Goal: Task Accomplishment & Management: Manage account settings

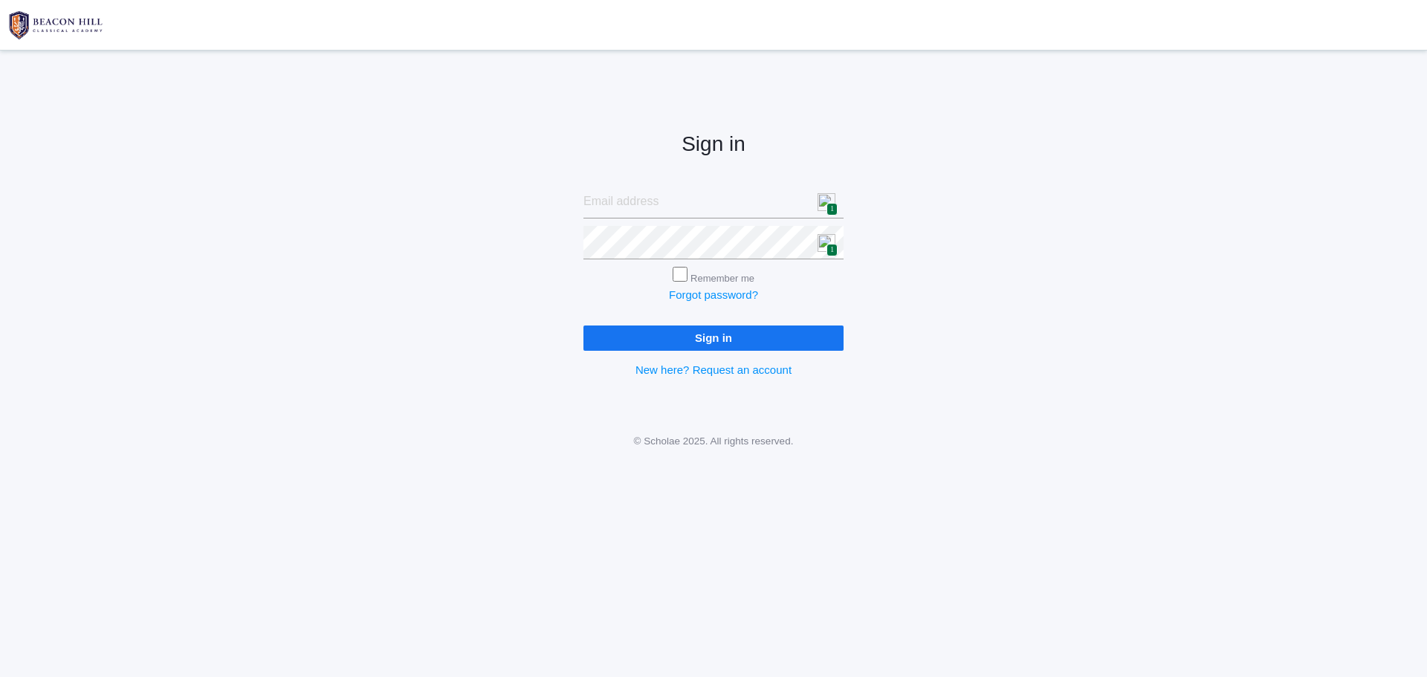
click at [822, 208] on img at bounding box center [827, 202] width 18 height 18
type input "[PERSON_NAME][EMAIL_ADDRESS][PERSON_NAME][DOMAIN_NAME]"
click at [711, 341] on input "Sign in" at bounding box center [714, 338] width 260 height 25
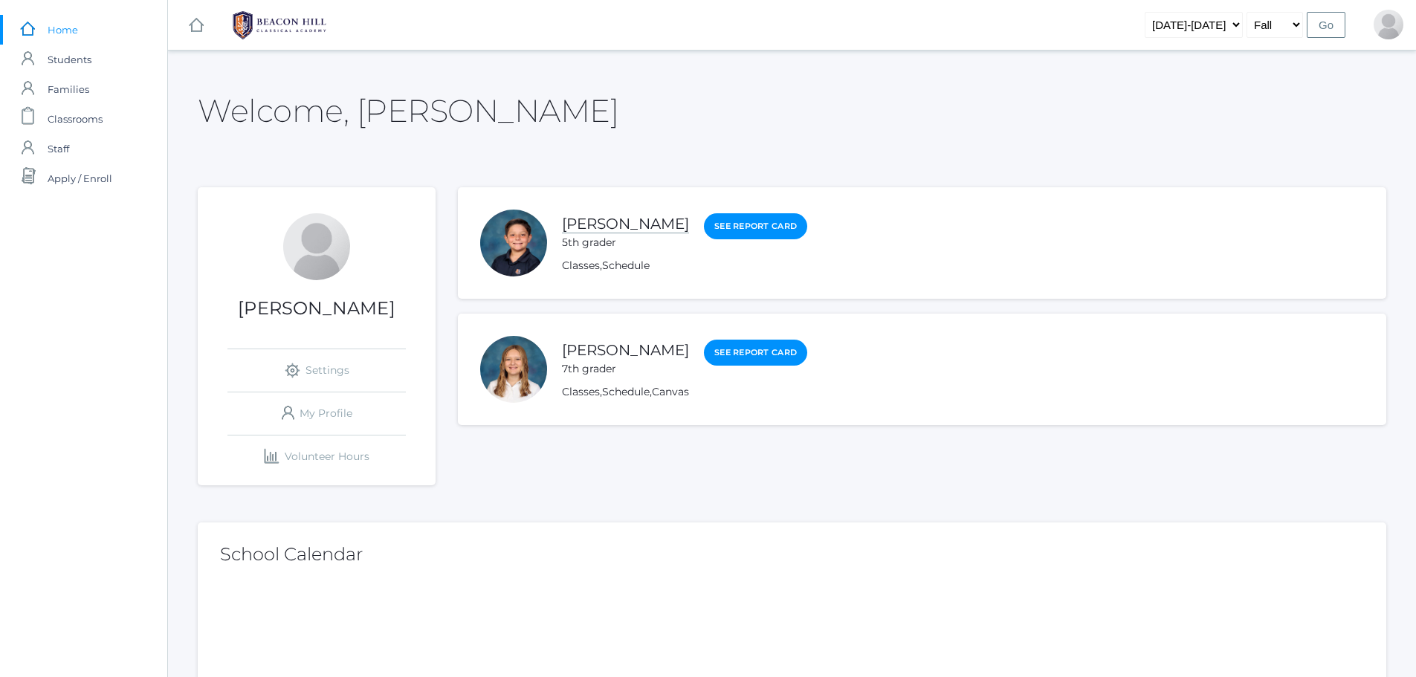
click at [618, 227] on link "[PERSON_NAME]" at bounding box center [625, 224] width 127 height 19
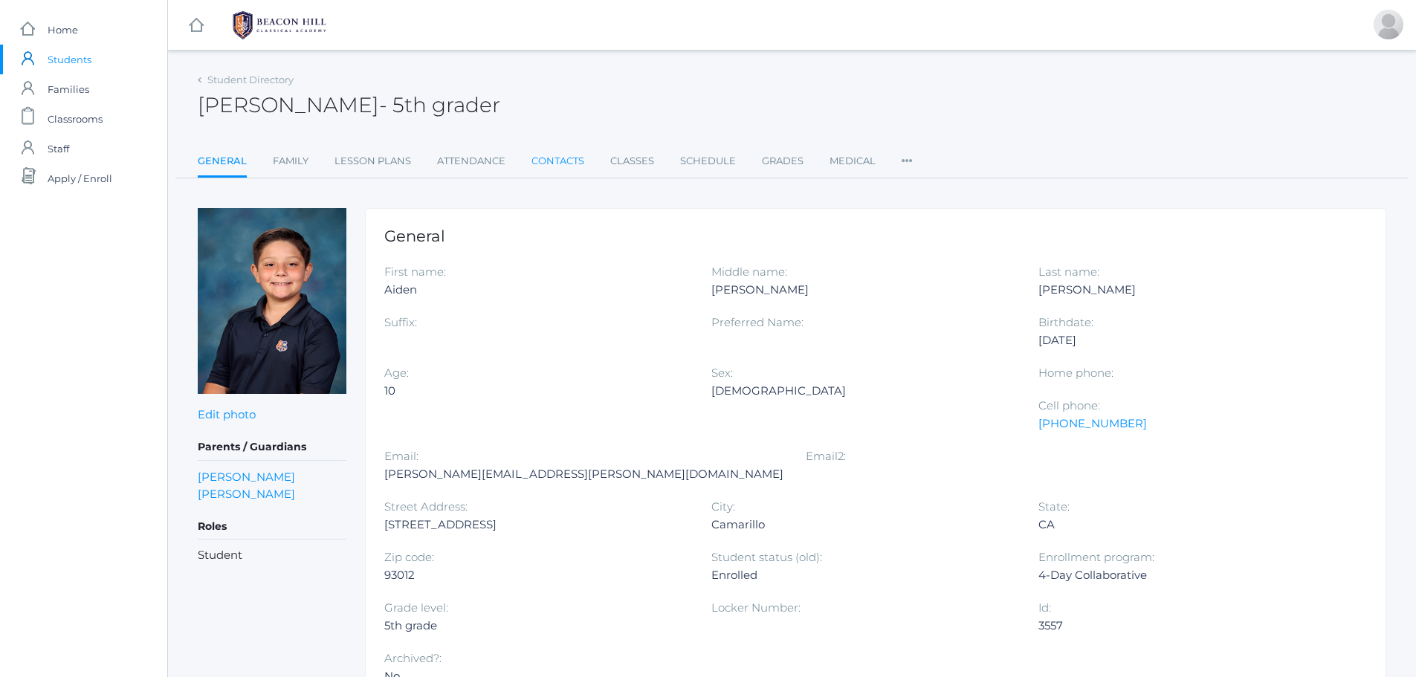
click at [544, 158] on link "Contacts" at bounding box center [557, 161] width 53 height 30
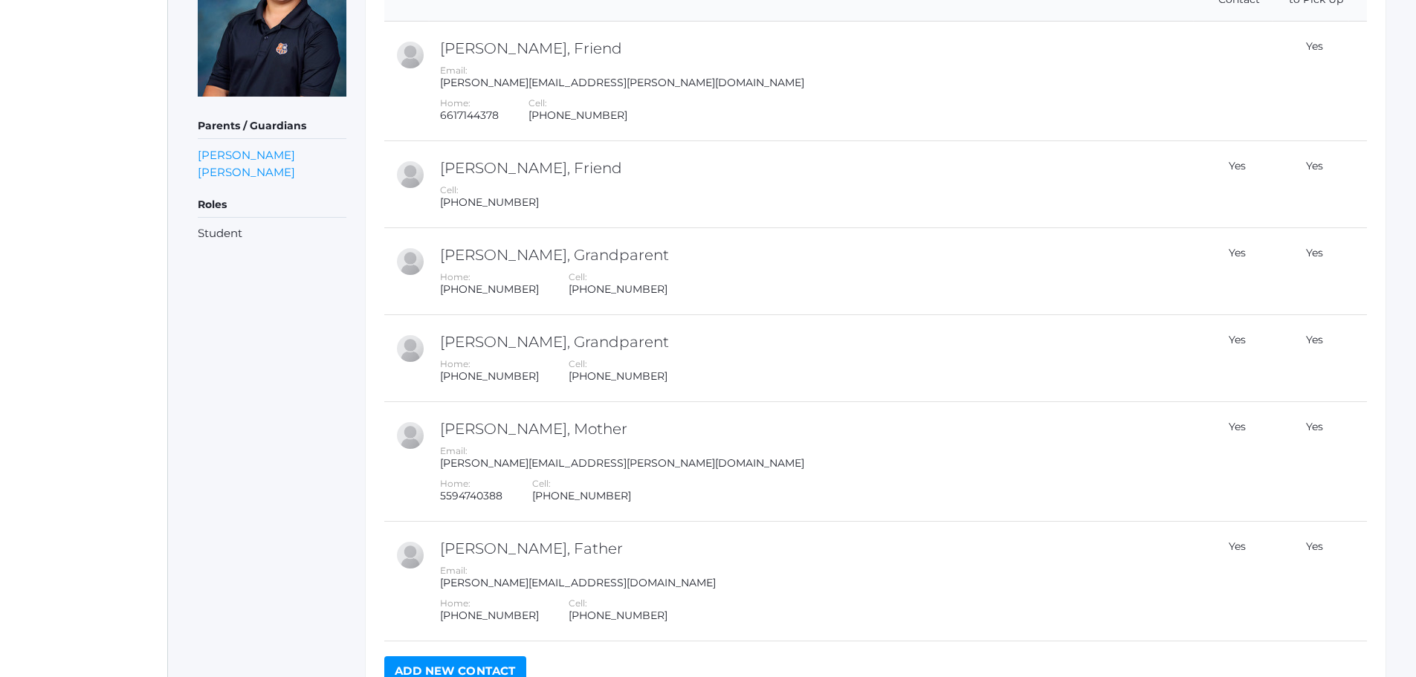
scroll to position [372, 0]
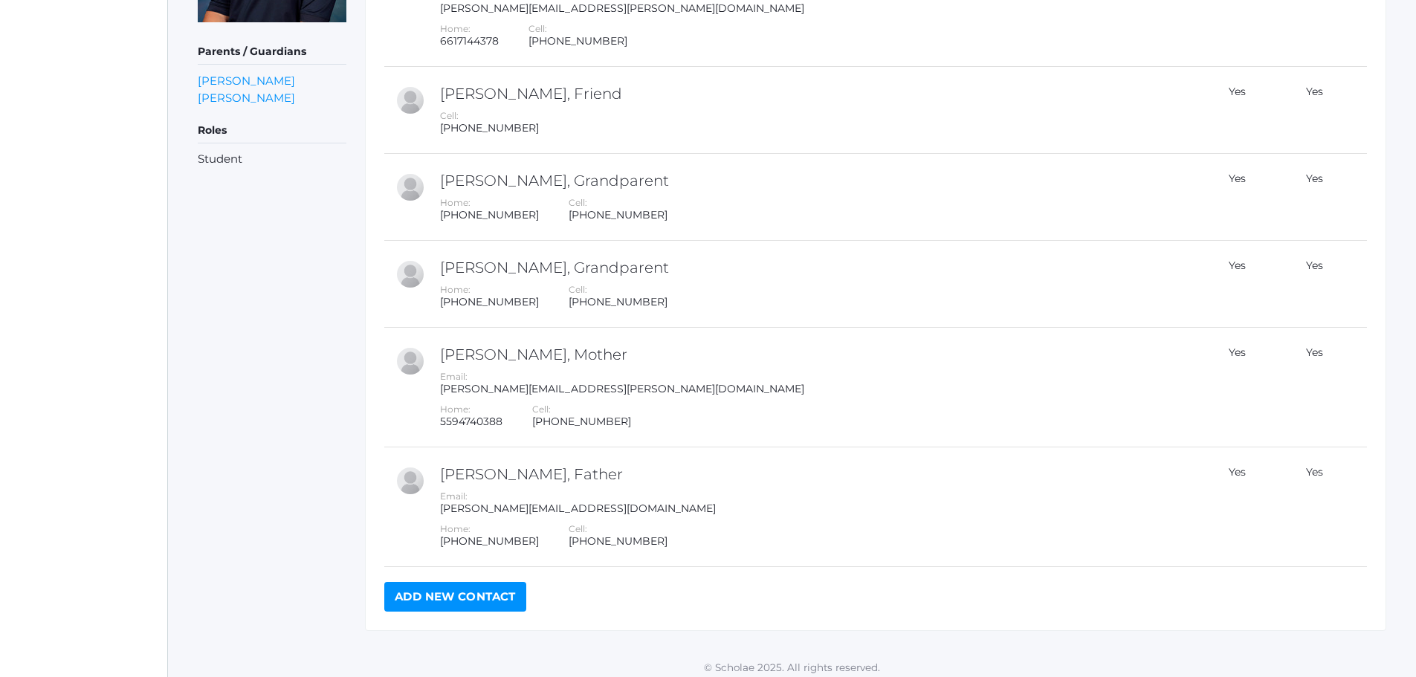
click at [441, 595] on link "Add New Contact" at bounding box center [455, 597] width 142 height 30
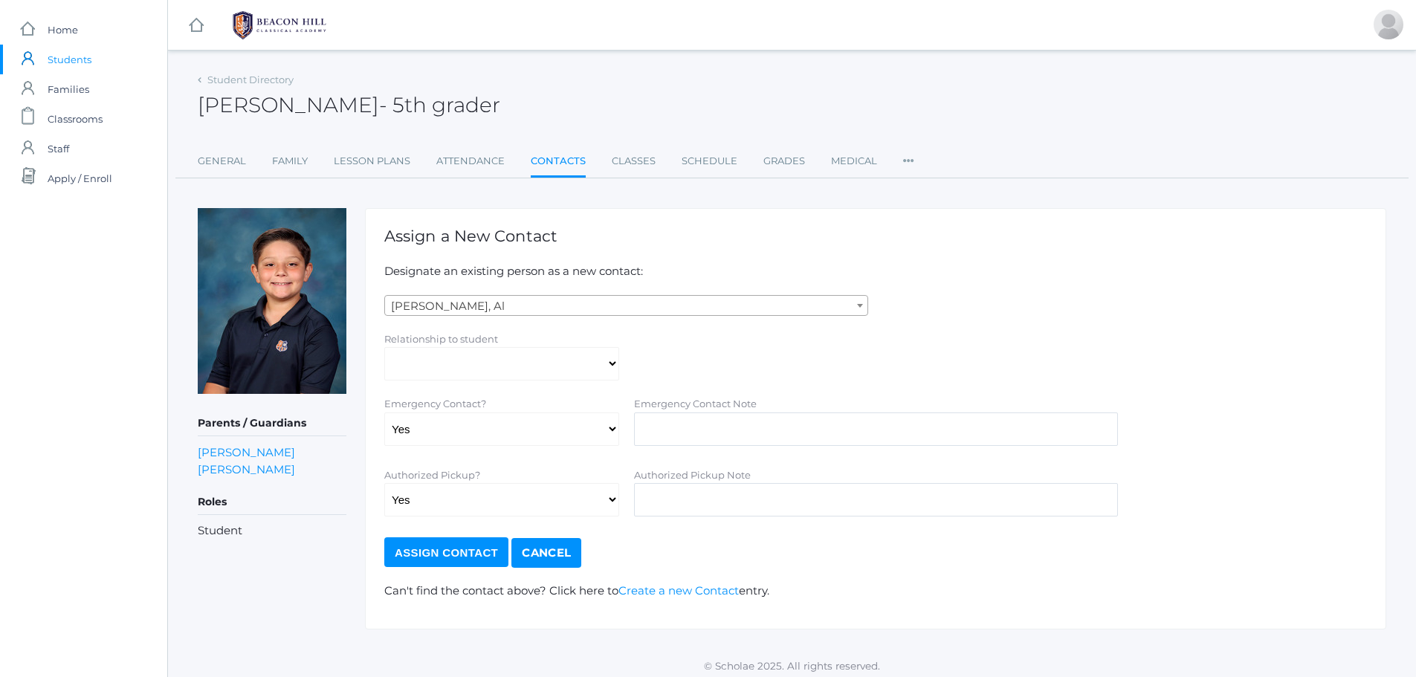
click at [854, 303] on span at bounding box center [860, 305] width 15 height 19
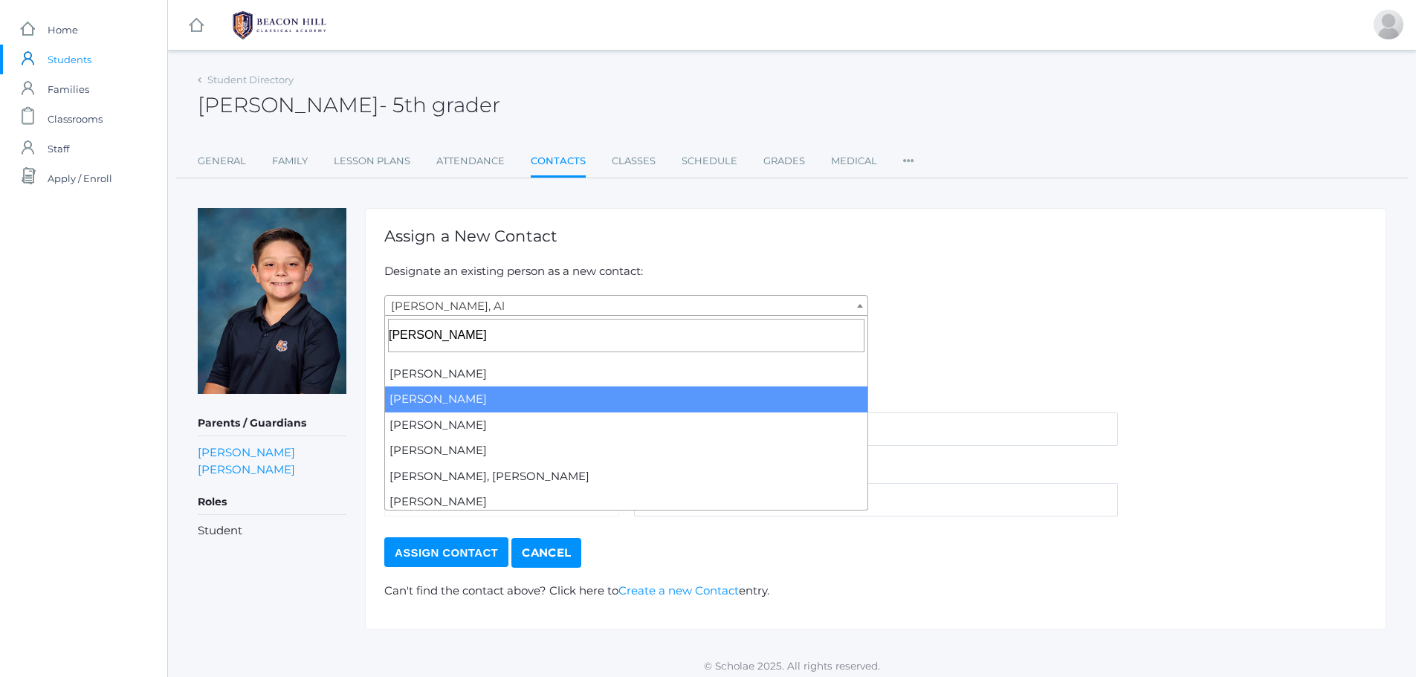
type input "[PERSON_NAME]"
select select "1247"
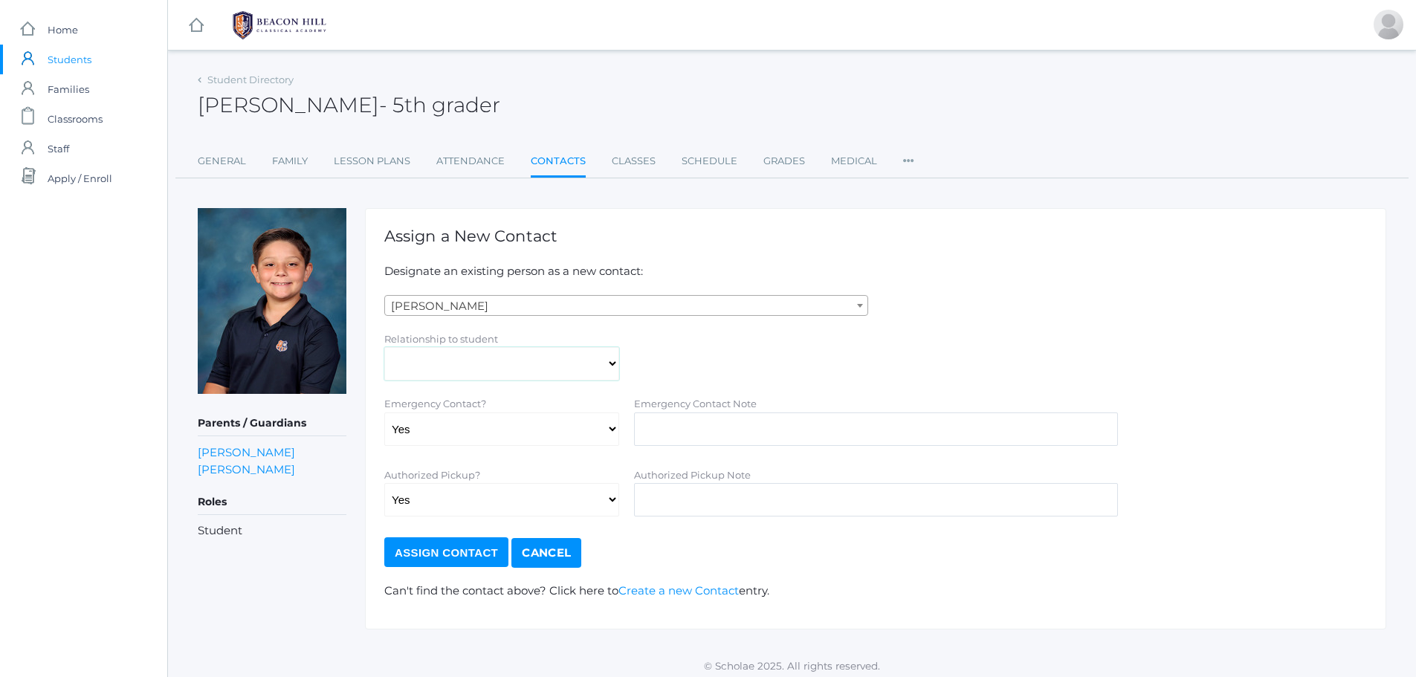
click at [556, 375] on select "Aunt Birth Mom Brother Father Friend Grandparent Guardian Mother Other Sister S…" at bounding box center [501, 363] width 235 height 33
select select "Friend"
click at [384, 347] on select "Aunt Birth Mom Brother Father Friend Grandparent Guardian Mother Other Sister S…" at bounding box center [501, 363] width 235 height 33
click at [566, 436] on select "Yes No" at bounding box center [501, 429] width 235 height 33
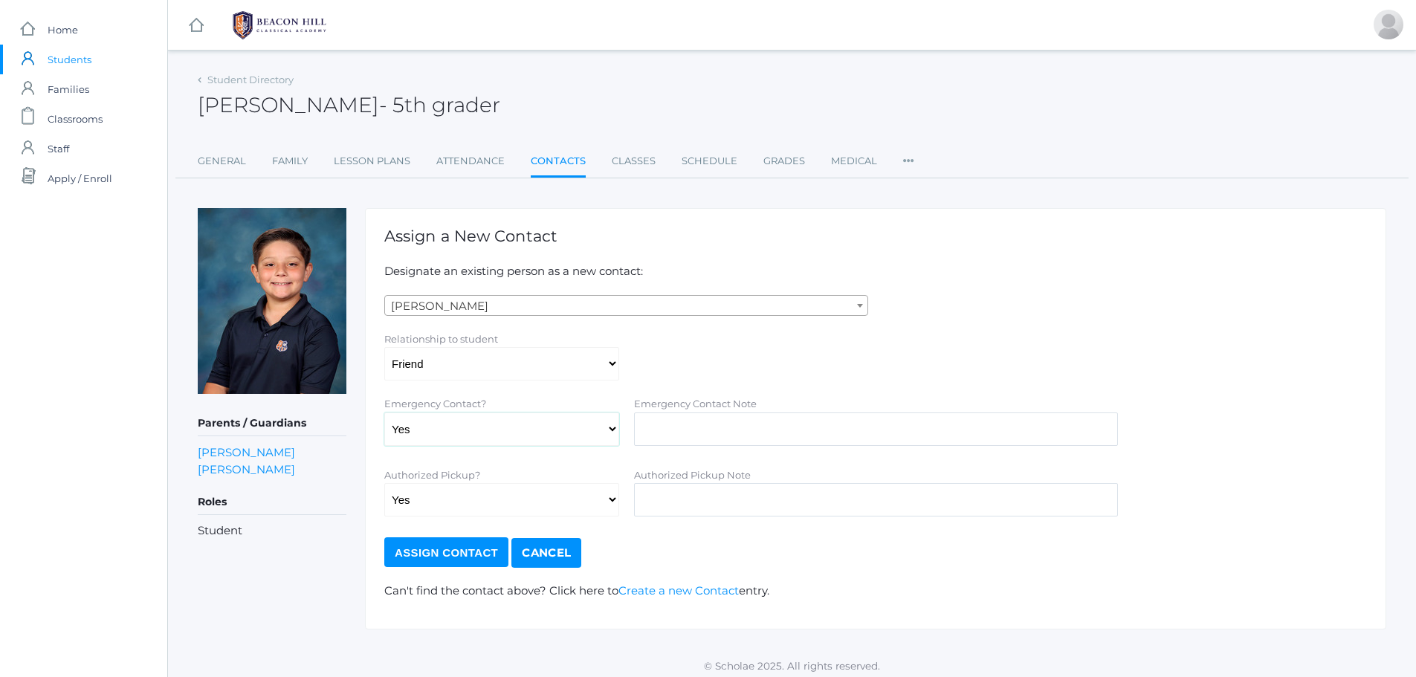
click at [566, 436] on select "Yes No" at bounding box center [501, 429] width 235 height 33
select select "false"
click at [384, 413] on select "Yes No" at bounding box center [501, 429] width 235 height 33
click at [463, 553] on input "Assign Contact" at bounding box center [446, 552] width 124 height 30
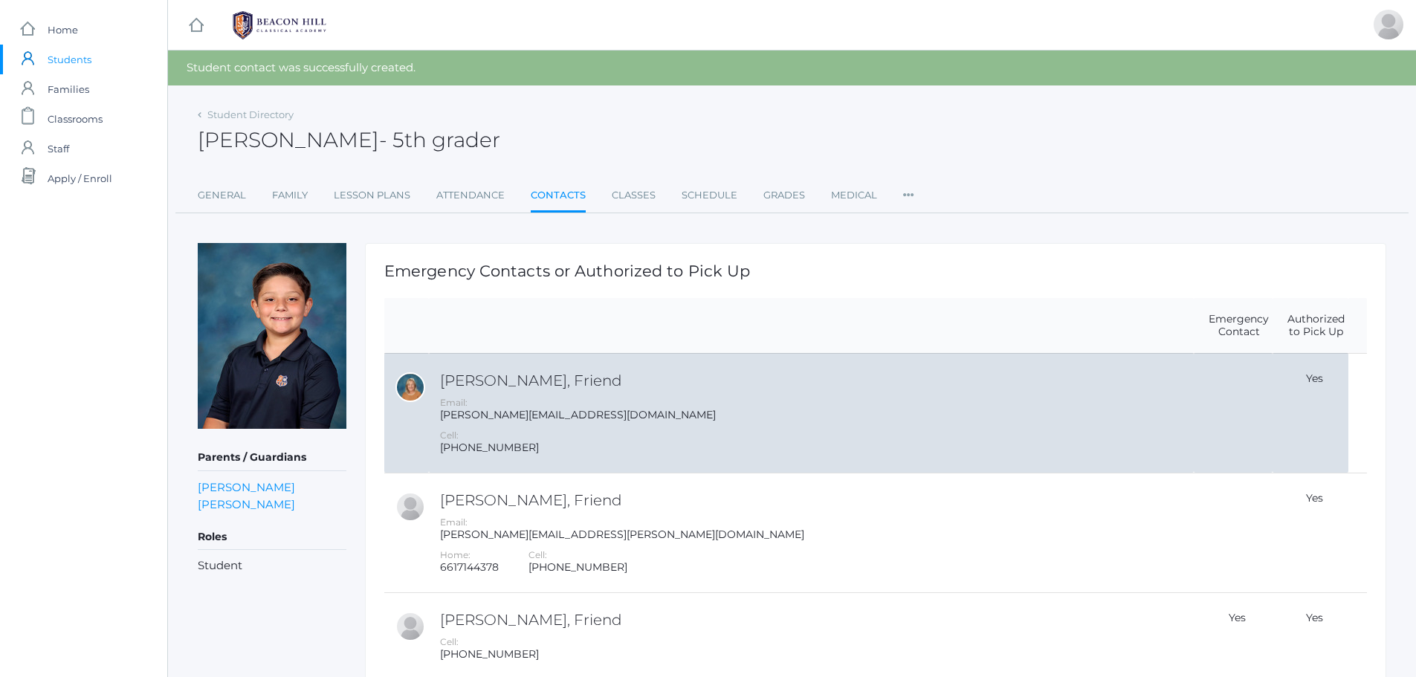
click at [636, 411] on div "[PERSON_NAME][EMAIL_ADDRESS][DOMAIN_NAME]" at bounding box center [815, 415] width 750 height 13
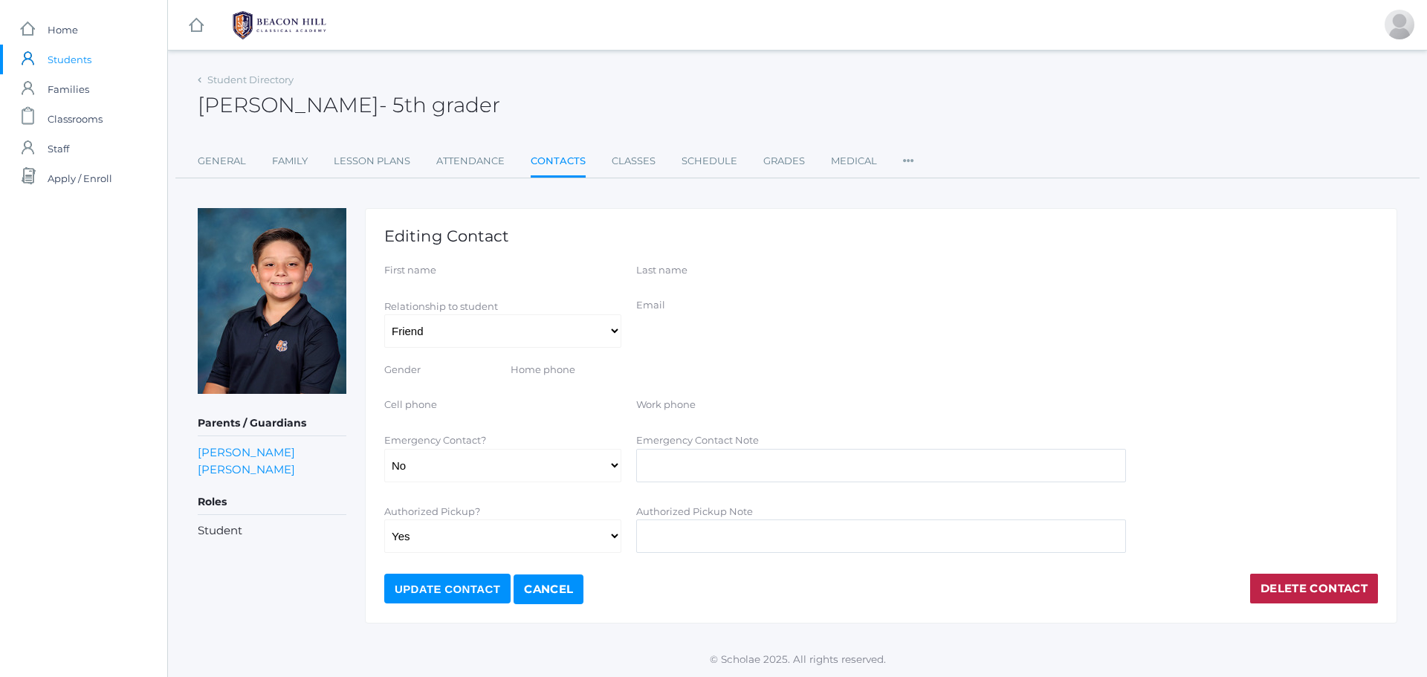
drag, startPoint x: 1313, startPoint y: 588, endPoint x: 775, endPoint y: 44, distance: 764.8
click at [1313, 588] on link "Delete Contact" at bounding box center [1314, 589] width 128 height 30
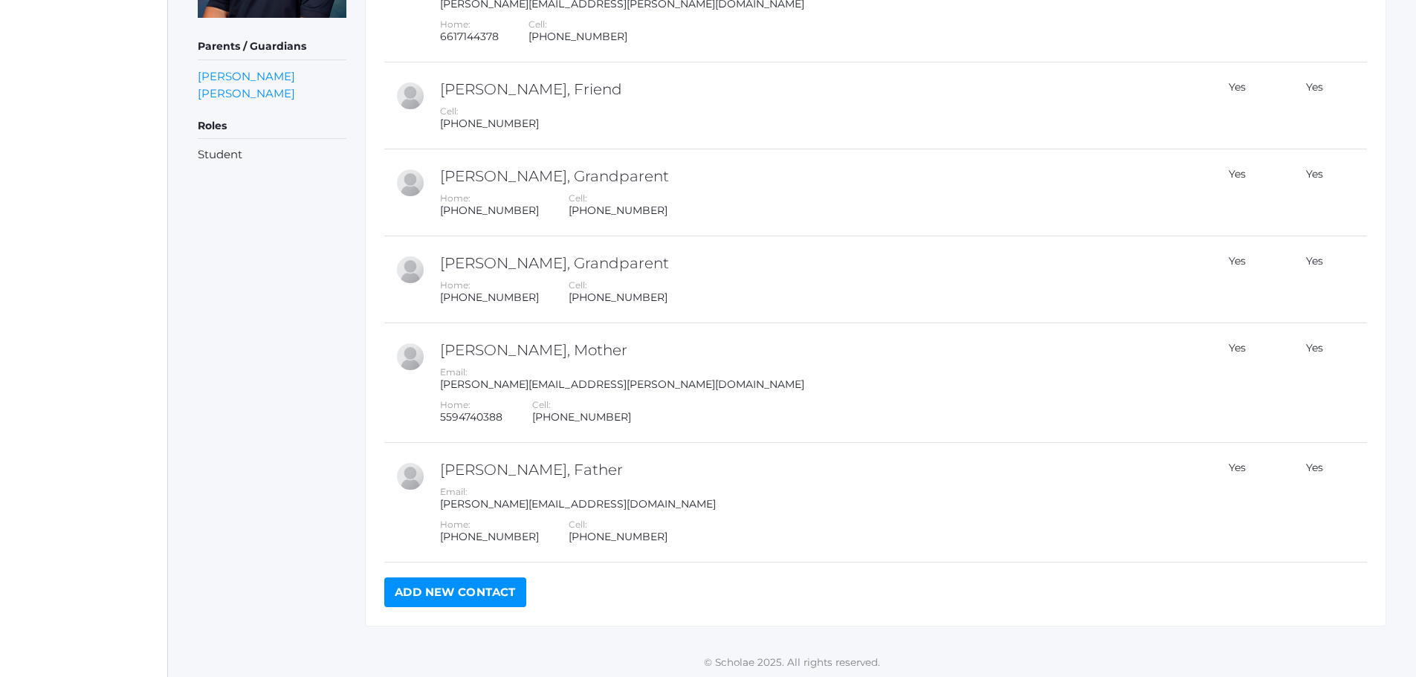
scroll to position [414, 0]
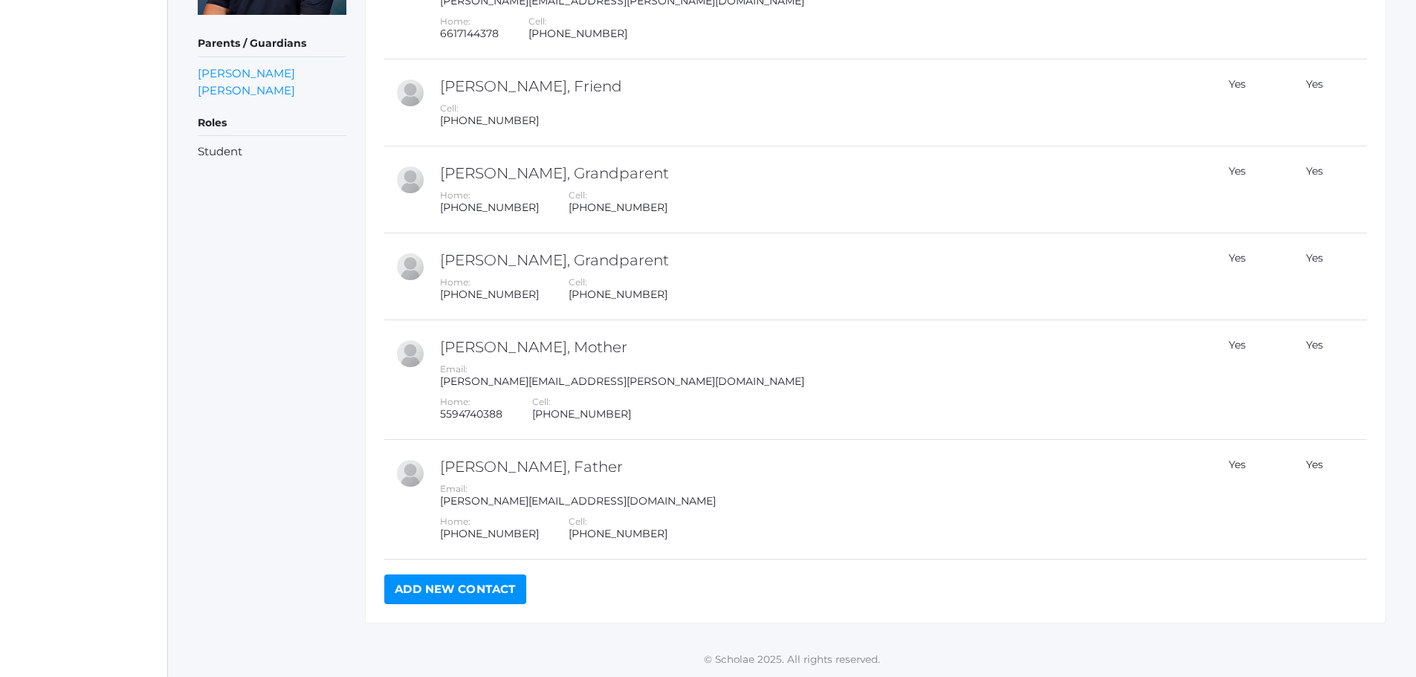
click at [433, 589] on link "Add New Contact" at bounding box center [455, 590] width 142 height 30
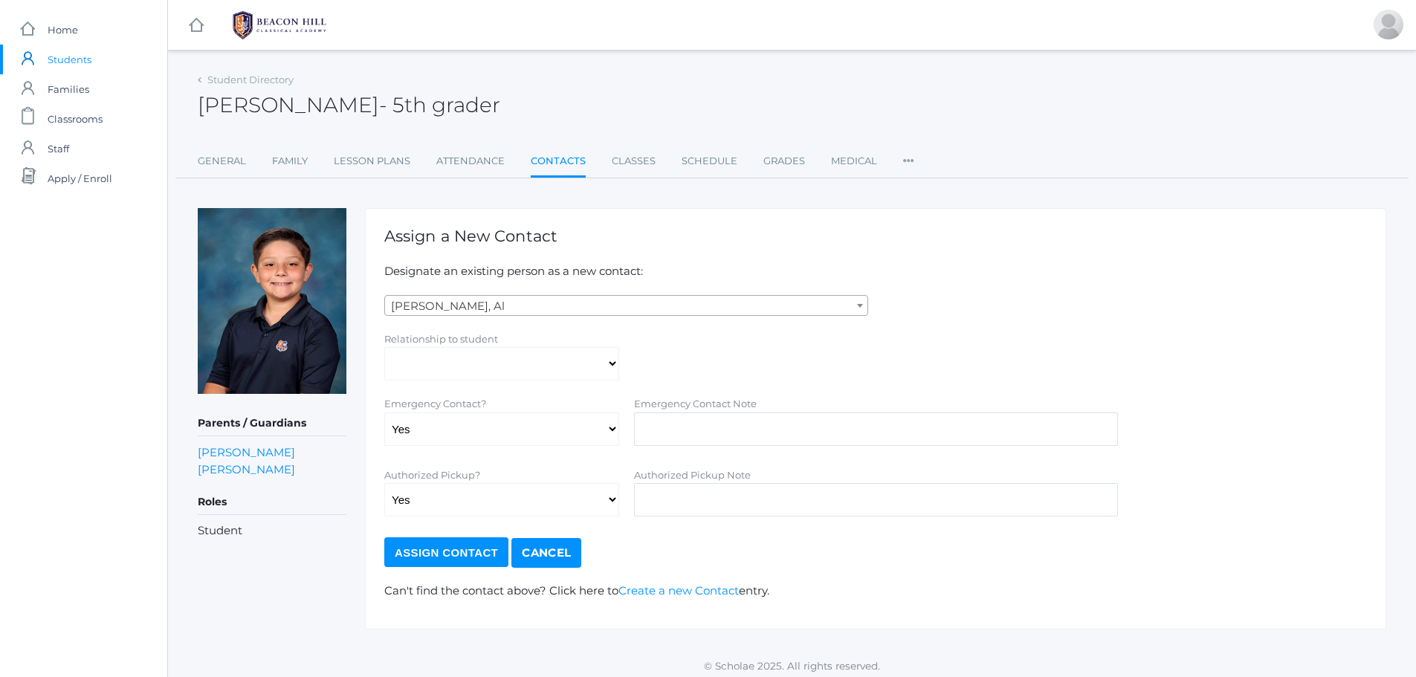
click at [613, 303] on span "[PERSON_NAME], Al" at bounding box center [626, 306] width 482 height 21
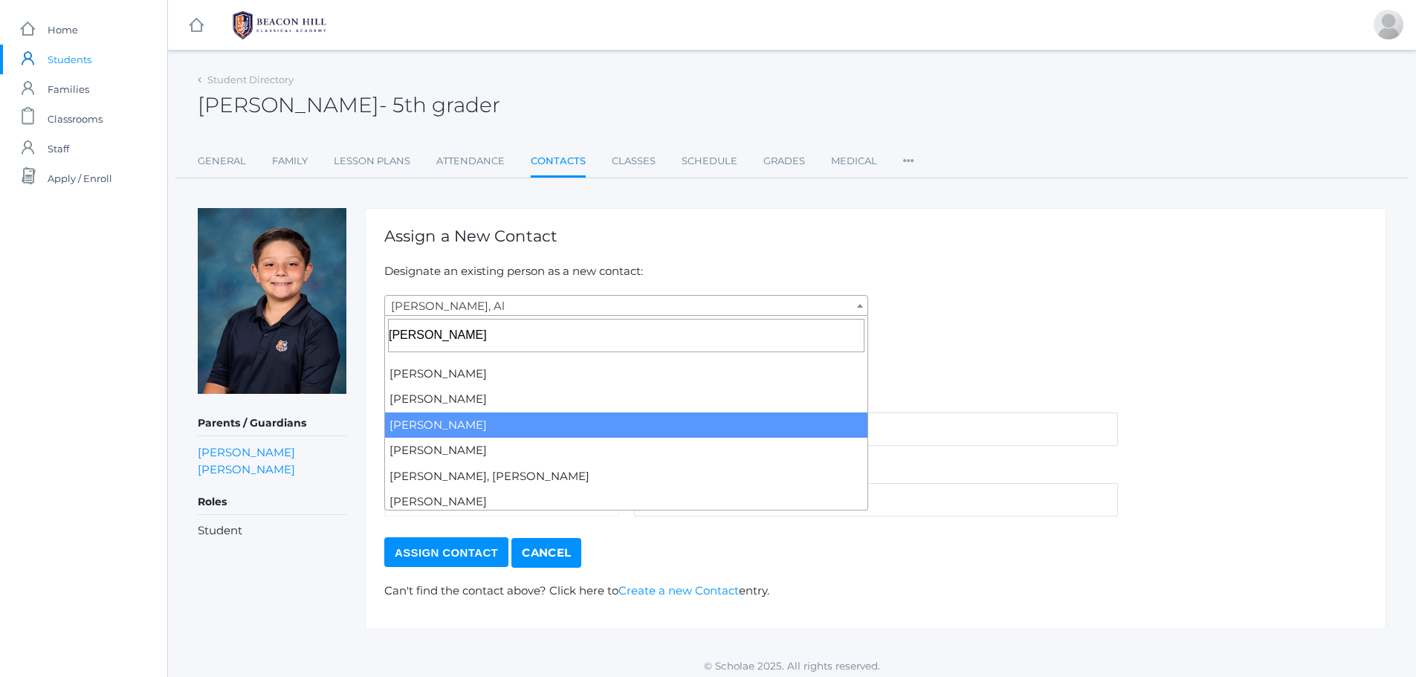
type input "[PERSON_NAME]"
select select "2392"
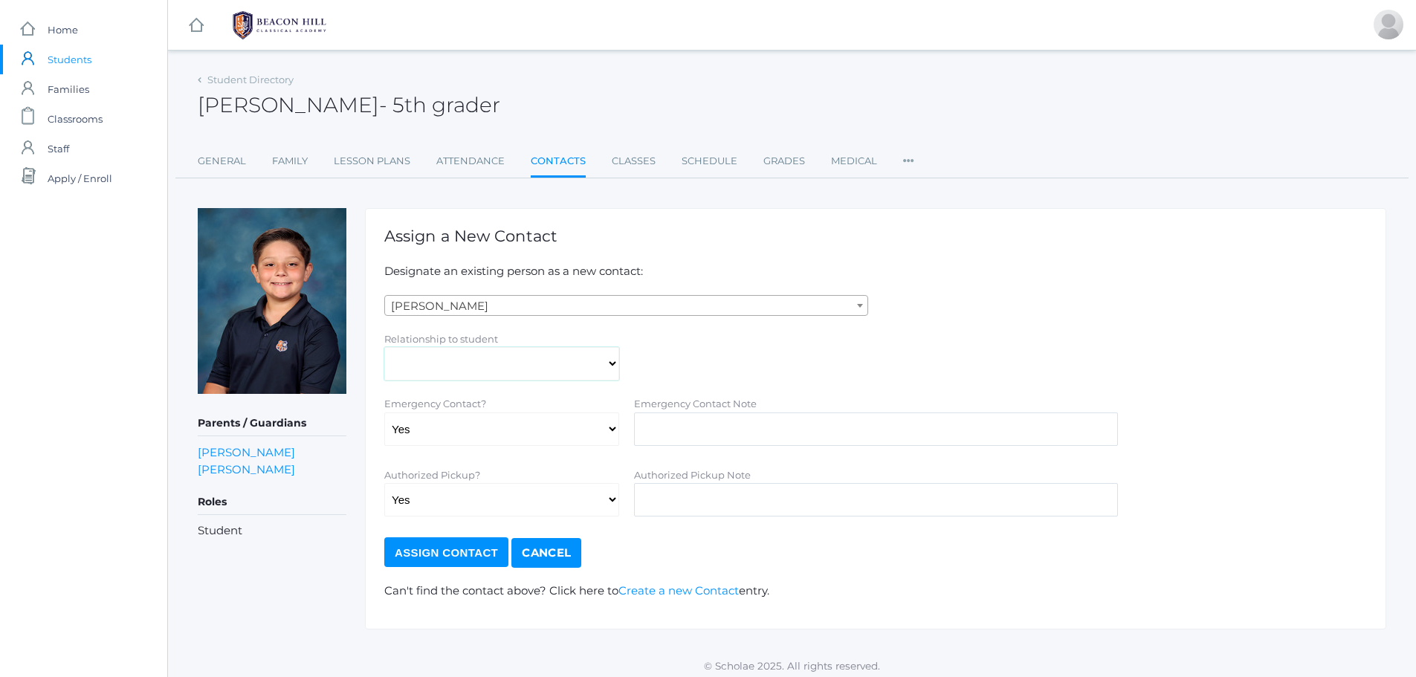
click at [501, 354] on select "Aunt Birth Mom Brother Father Friend Grandparent Guardian Mother Other Sister S…" at bounding box center [501, 363] width 235 height 33
select select "Friend"
click at [384, 347] on select "Aunt Birth Mom Brother Father Friend Grandparent Guardian Mother Other Sister S…" at bounding box center [501, 363] width 235 height 33
click at [454, 436] on select "Yes No" at bounding box center [501, 429] width 235 height 33
select select "false"
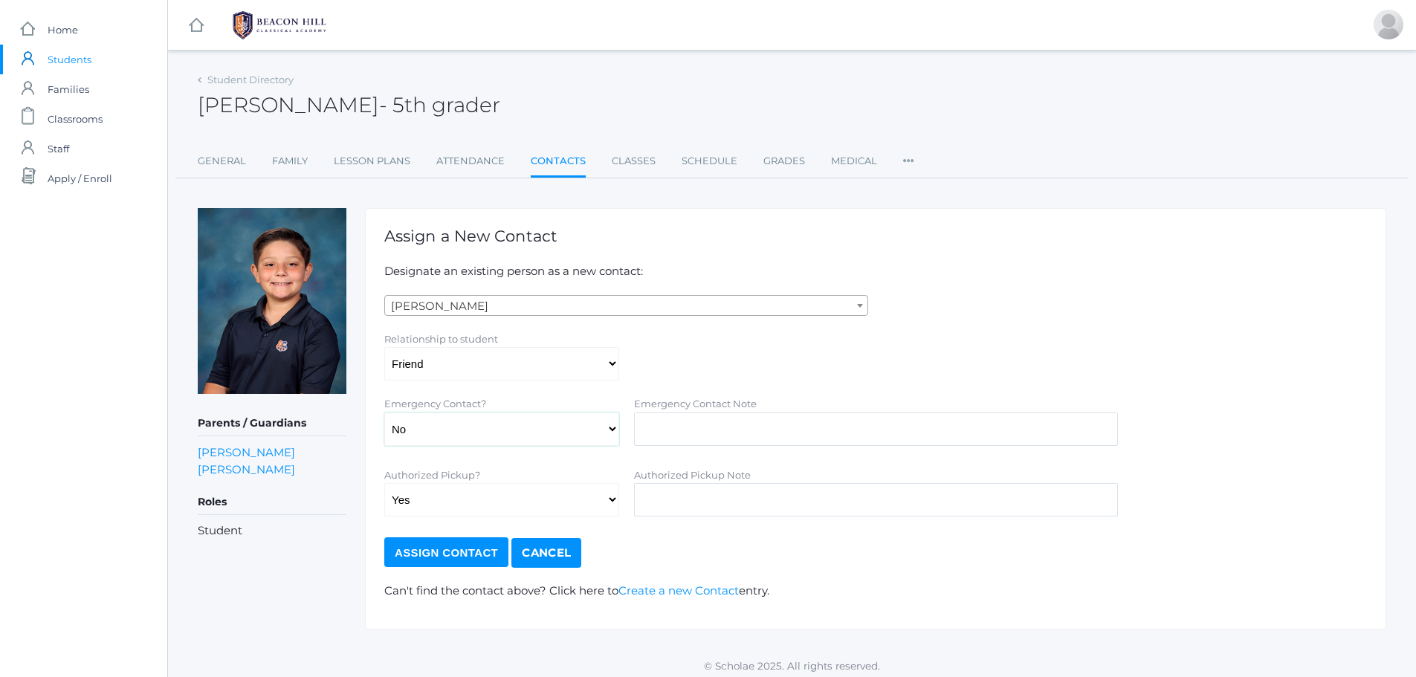
click at [384, 413] on select "Yes No" at bounding box center [501, 429] width 235 height 33
click at [453, 552] on input "Assign Contact" at bounding box center [446, 552] width 124 height 30
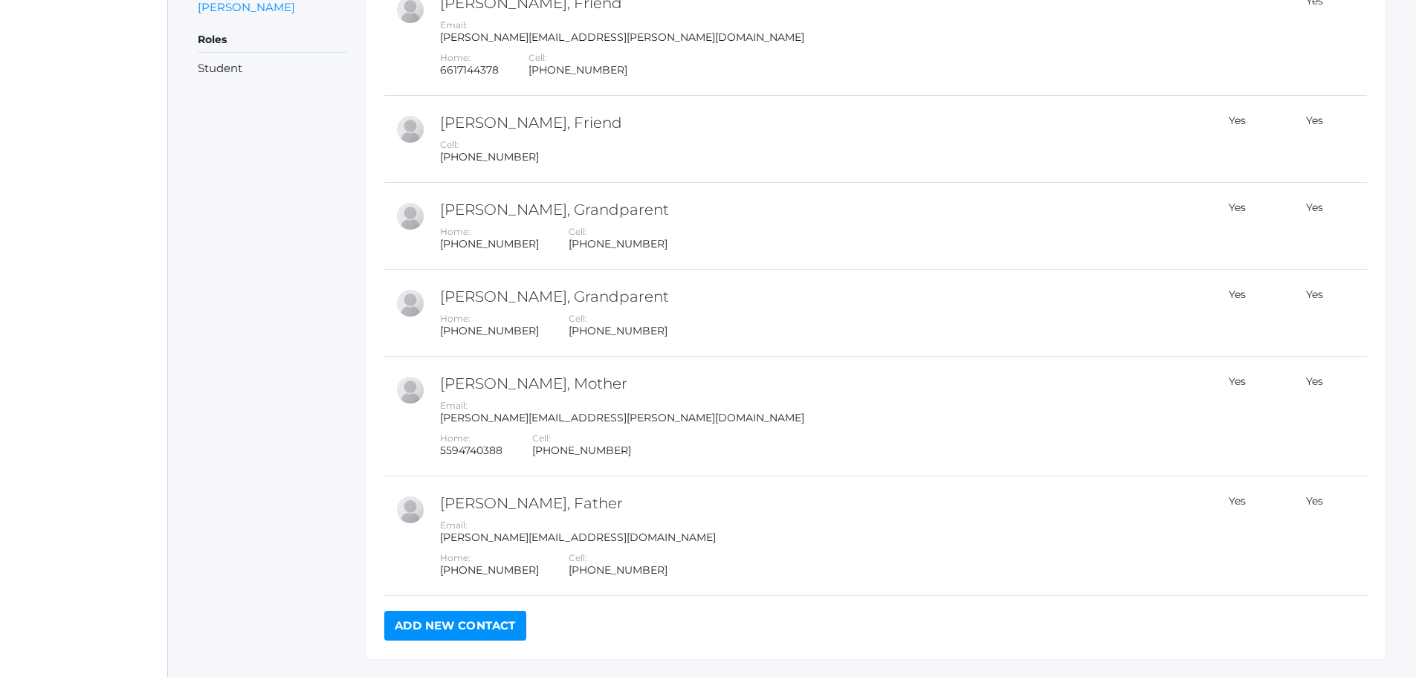
scroll to position [520, 0]
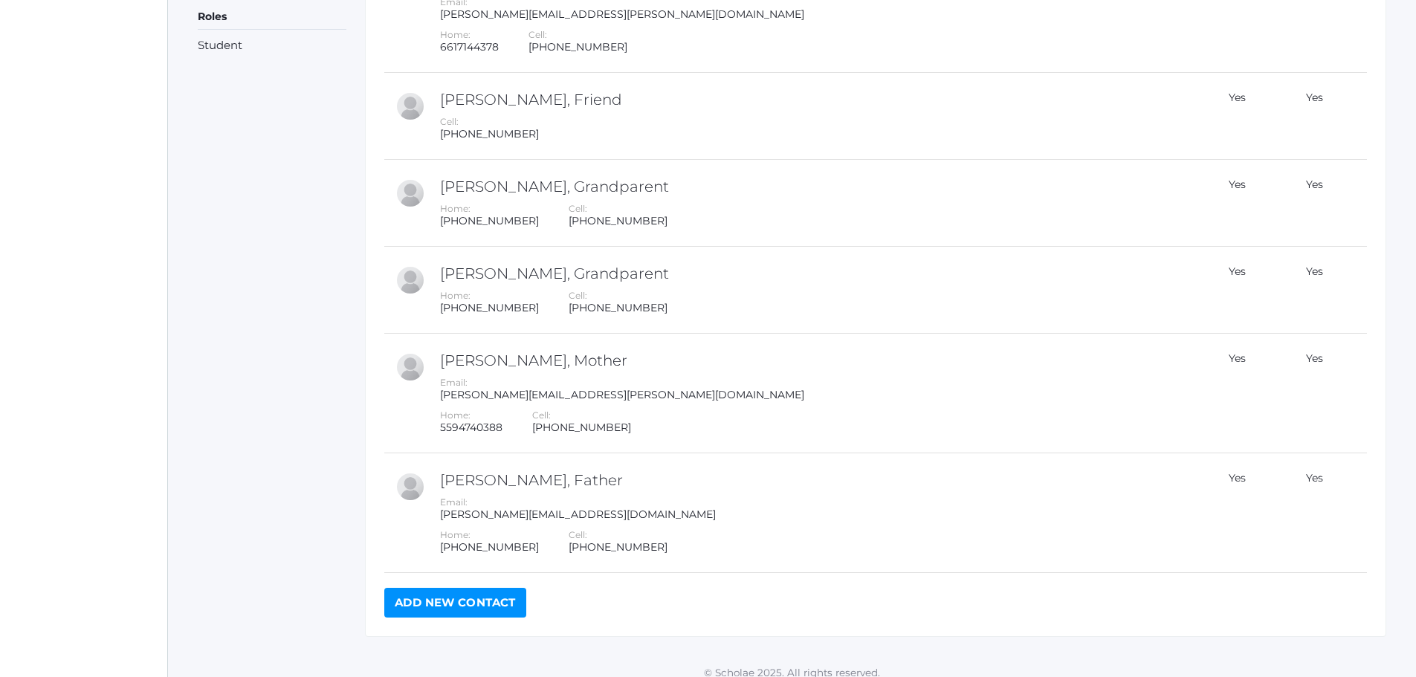
click at [471, 604] on link "Add New Contact" at bounding box center [455, 603] width 142 height 30
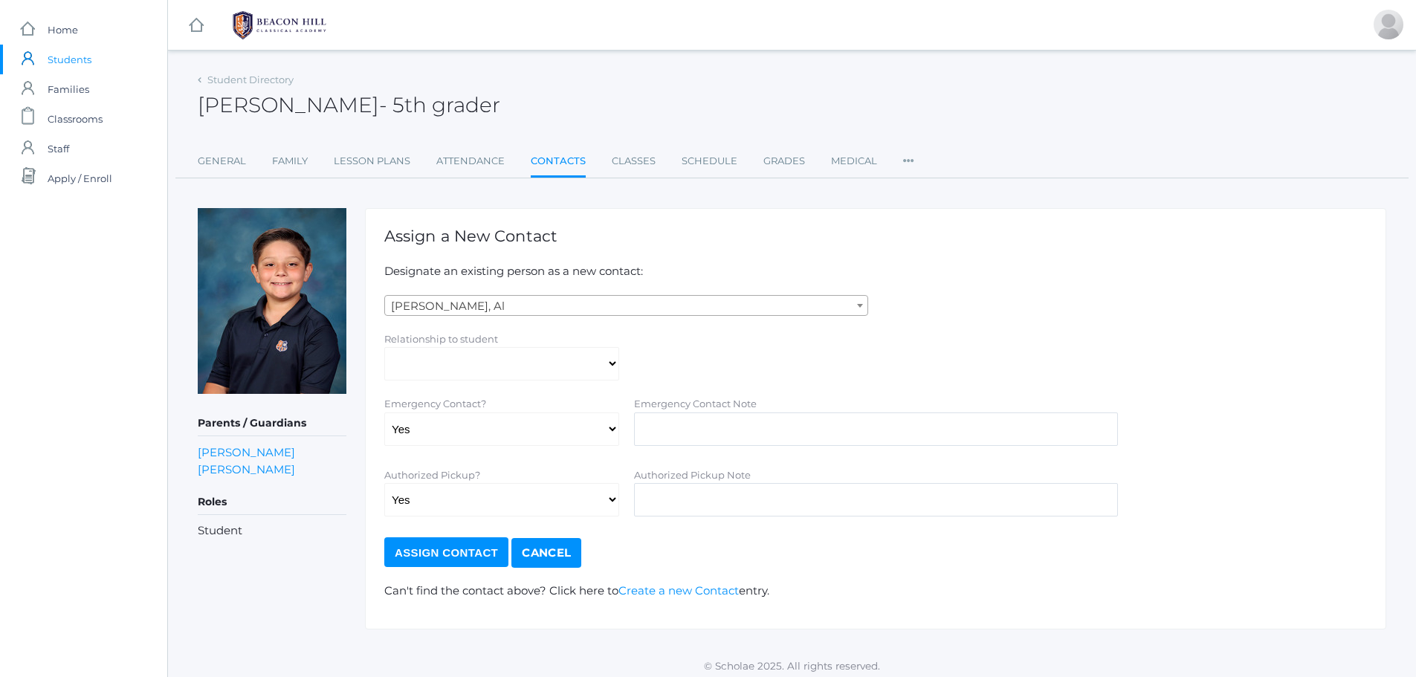
click at [569, 305] on span "[PERSON_NAME], Al" at bounding box center [626, 306] width 482 height 21
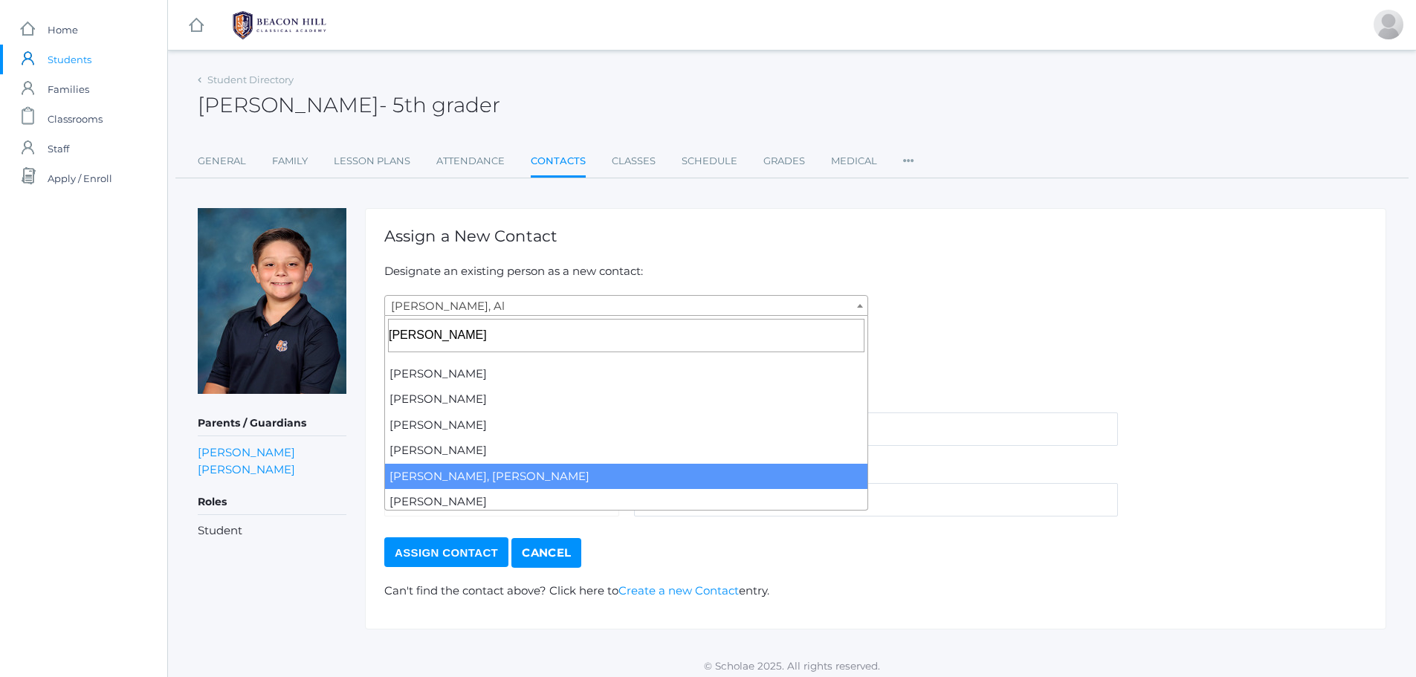
type input "[PERSON_NAME]"
select select "2419"
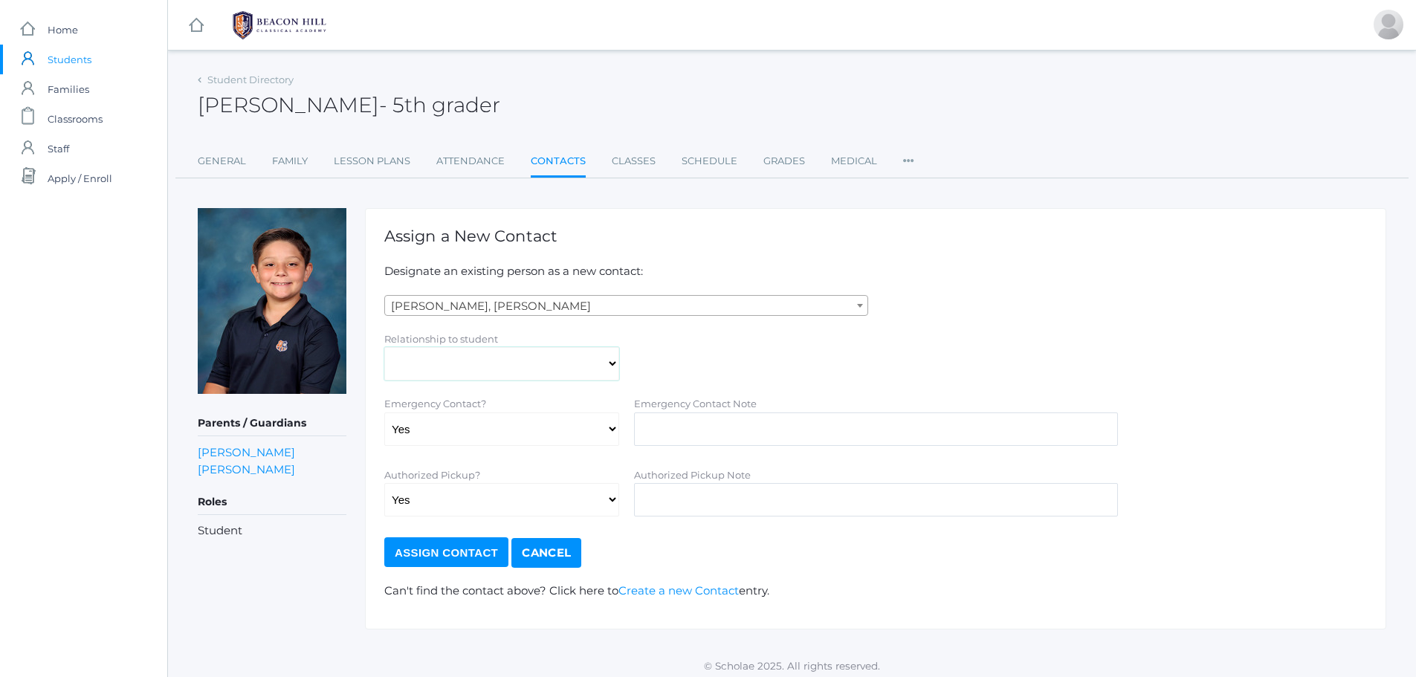
click at [424, 361] on select "Aunt Birth Mom Brother Father Friend Grandparent Guardian Mother Other Sister S…" at bounding box center [501, 363] width 235 height 33
select select "Friend"
click at [384, 347] on select "Aunt Birth Mom Brother Father Friend Grandparent Guardian Mother Other Sister S…" at bounding box center [501, 363] width 235 height 33
click at [480, 431] on select "Yes No" at bounding box center [501, 429] width 235 height 33
select select "false"
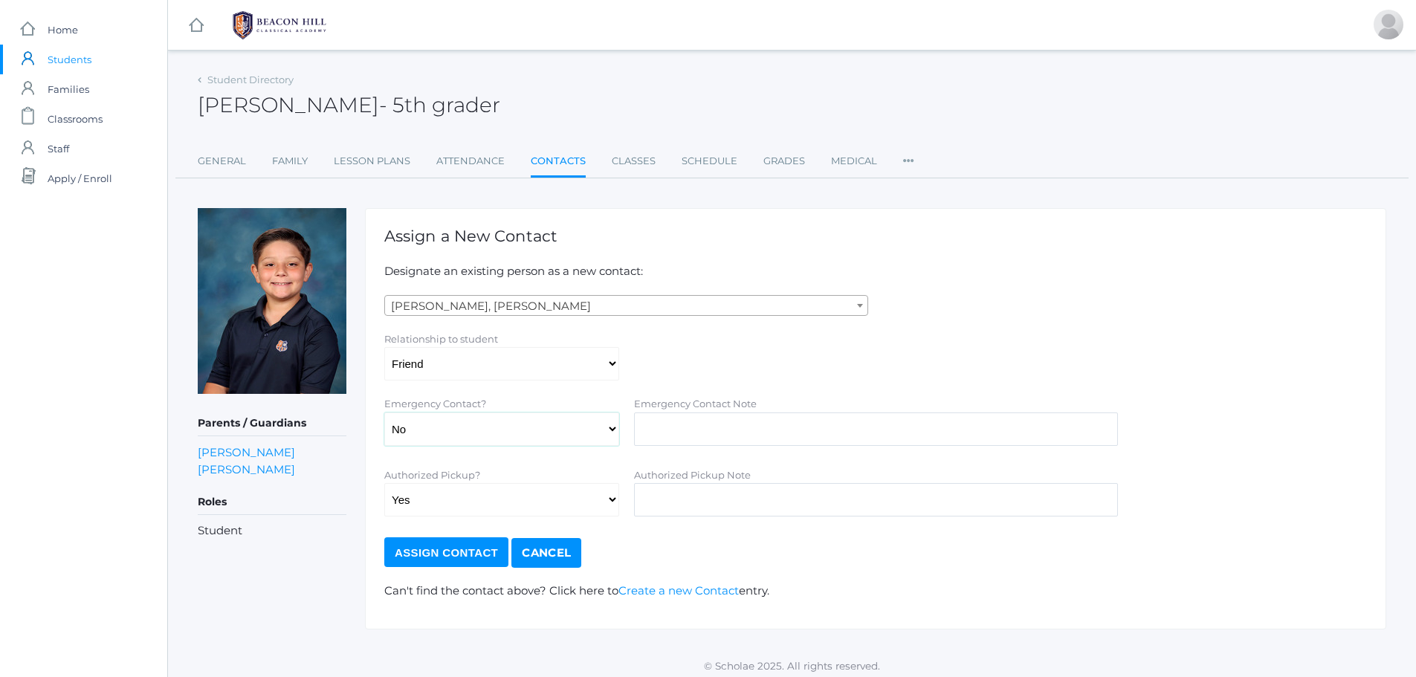
click at [384, 413] on select "Yes No" at bounding box center [501, 429] width 235 height 33
click at [439, 555] on input "Assign Contact" at bounding box center [446, 552] width 124 height 30
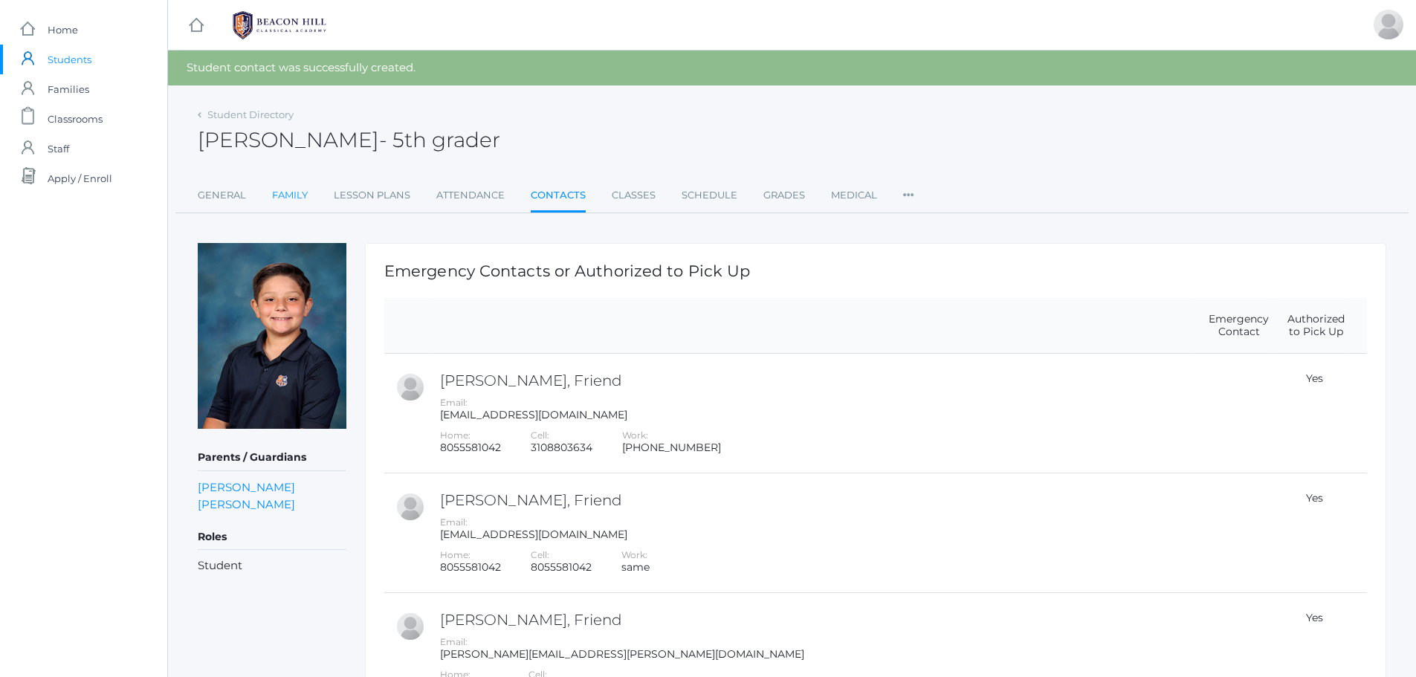
click at [282, 200] on link "Family" at bounding box center [290, 196] width 36 height 30
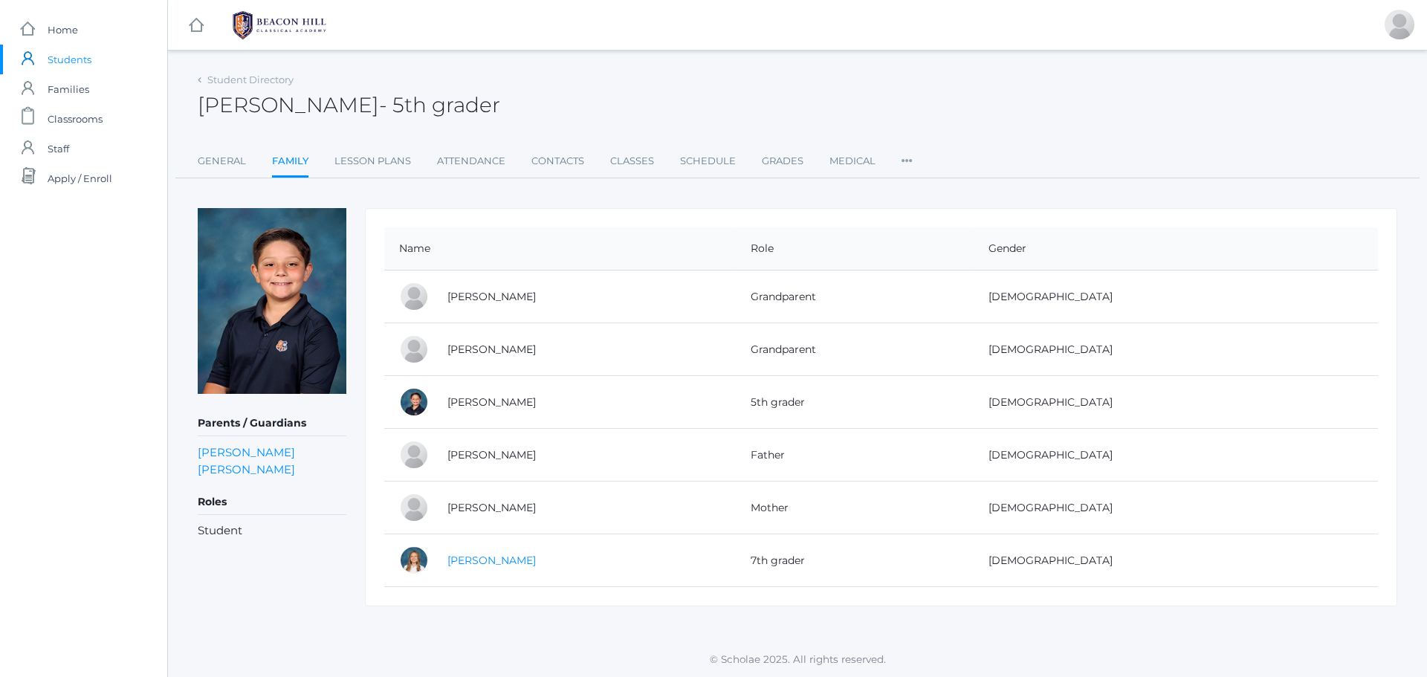
click at [482, 563] on link "Madison Oceguera" at bounding box center [491, 560] width 88 height 13
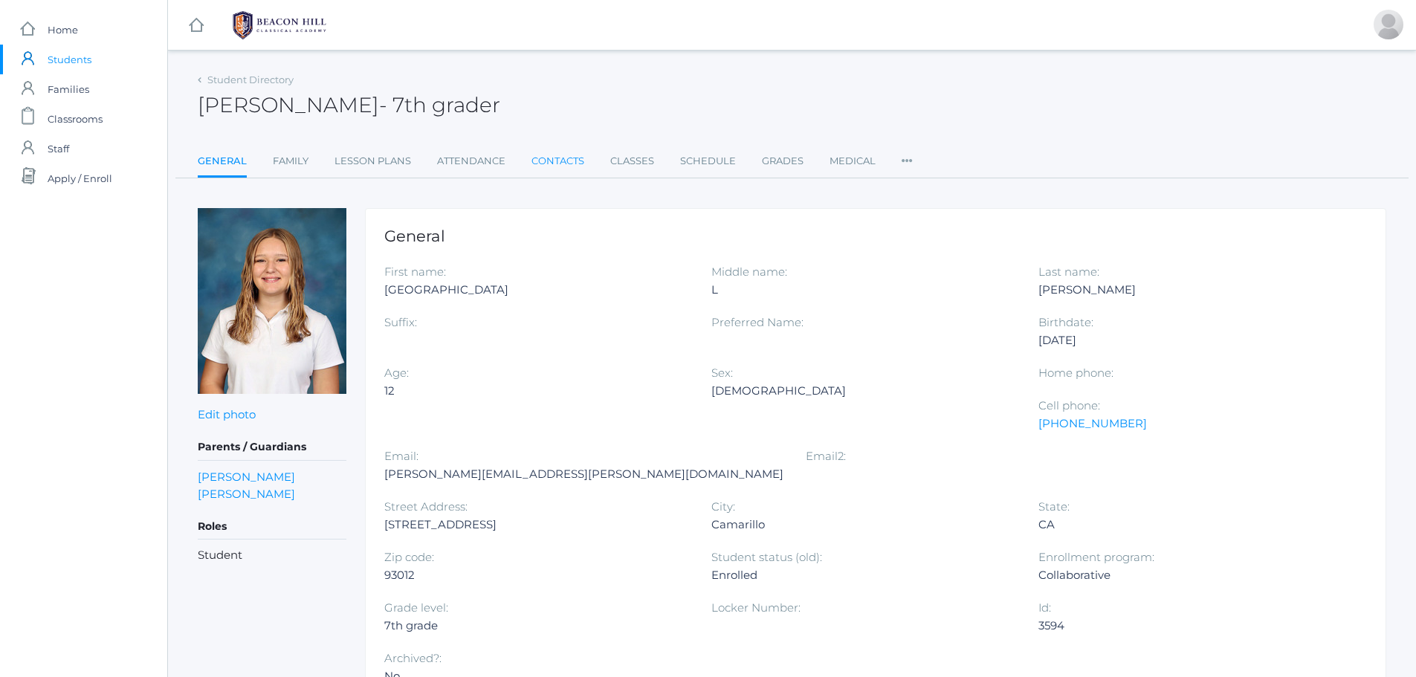
click at [555, 158] on link "Contacts" at bounding box center [557, 161] width 53 height 30
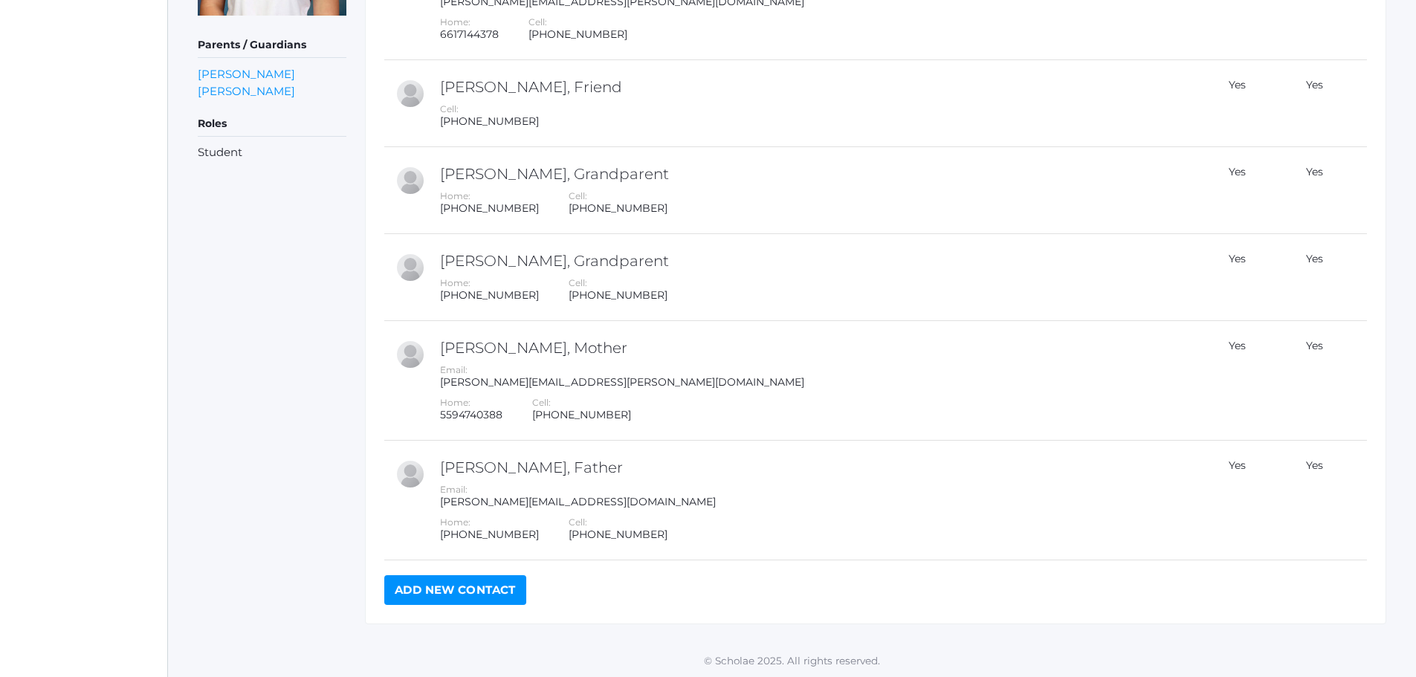
scroll to position [380, 0]
